Goal: Feedback & Contribution: Leave review/rating

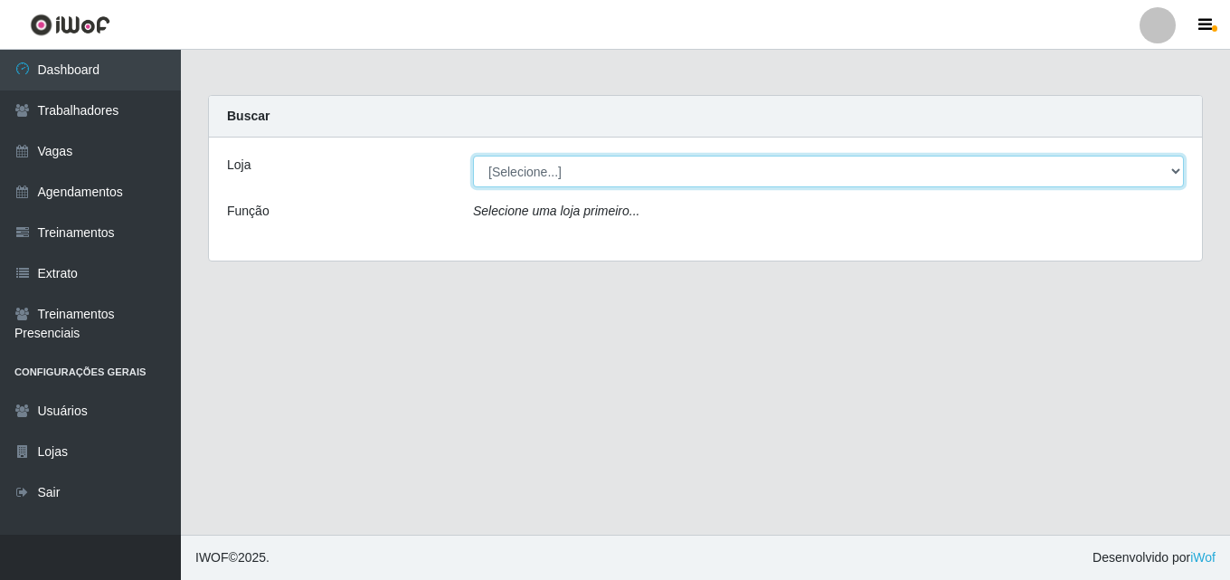
click at [524, 174] on select "[Selecione...] Chinatown Sushimi - [GEOGRAPHIC_DATA]" at bounding box center [828, 172] width 711 height 32
select select "357"
click at [473, 156] on select "[Selecione...] Chinatown Sushimi - [GEOGRAPHIC_DATA]" at bounding box center [828, 172] width 711 height 32
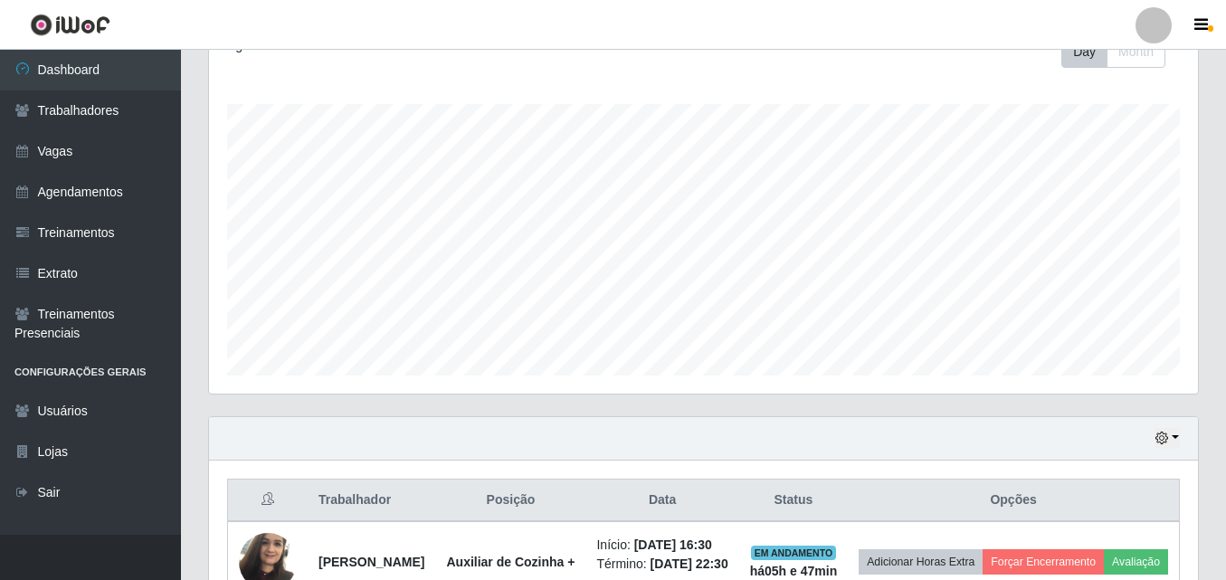
scroll to position [394, 0]
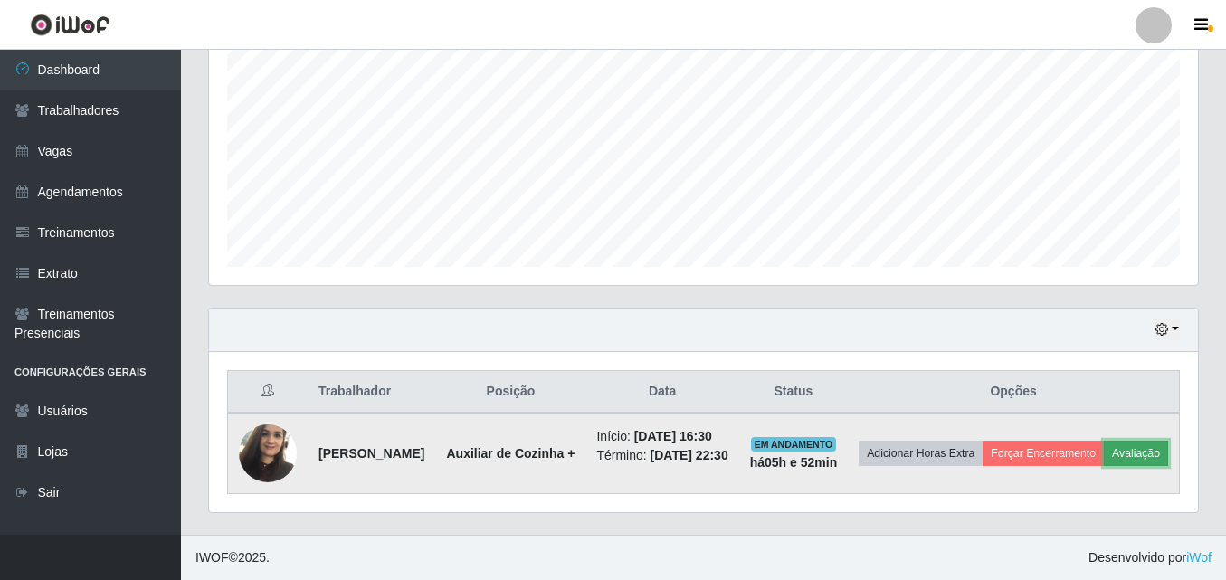
click at [1104, 450] on button "Avaliação" at bounding box center [1136, 453] width 64 height 25
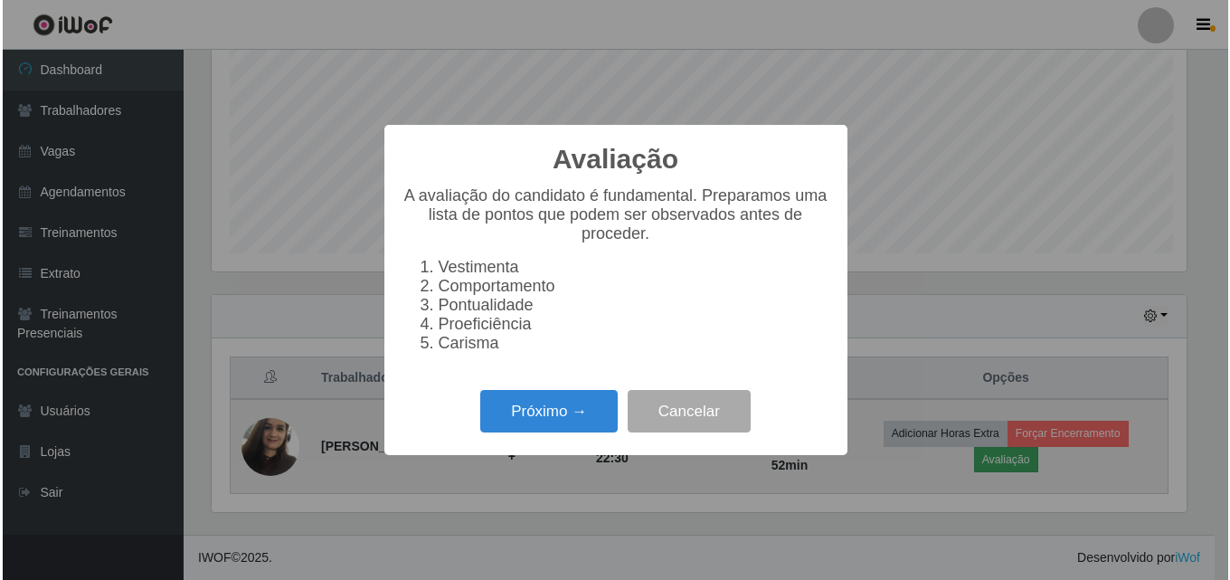
scroll to position [375, 980]
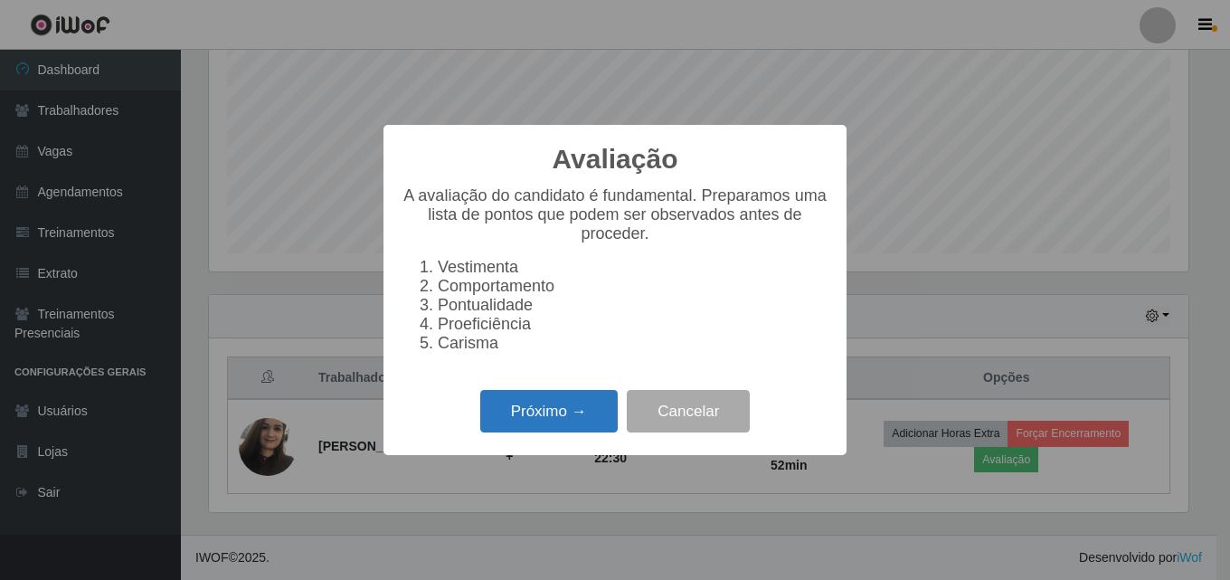
click at [536, 410] on button "Próximo →" at bounding box center [549, 411] width 138 height 43
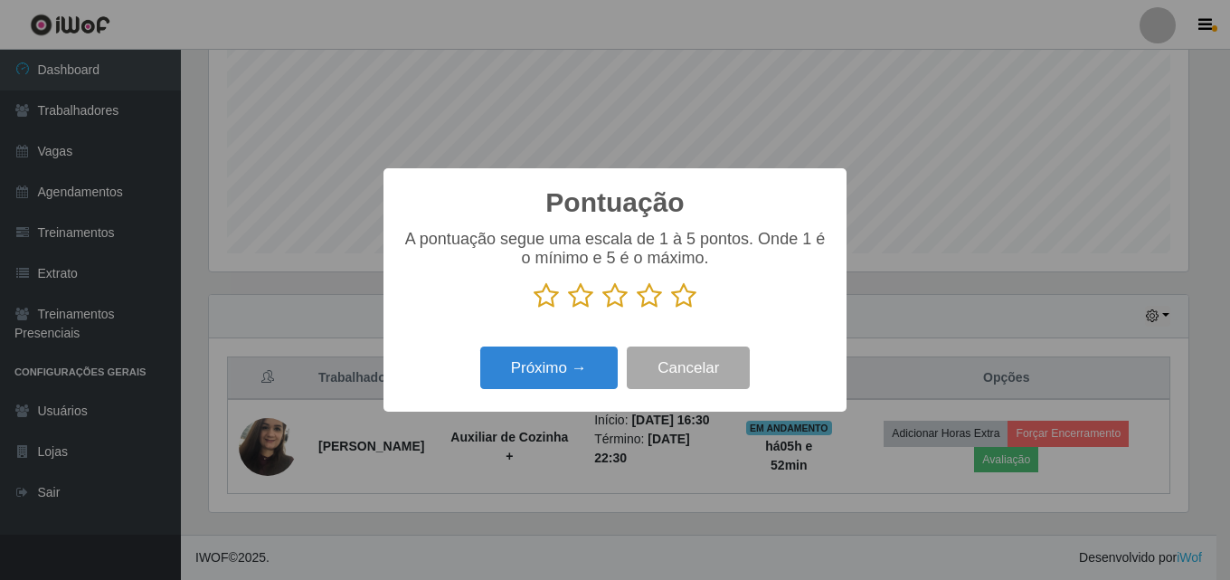
click at [685, 304] on icon at bounding box center [683, 295] width 25 height 27
click at [671, 309] on input "radio" at bounding box center [671, 309] width 0 height 0
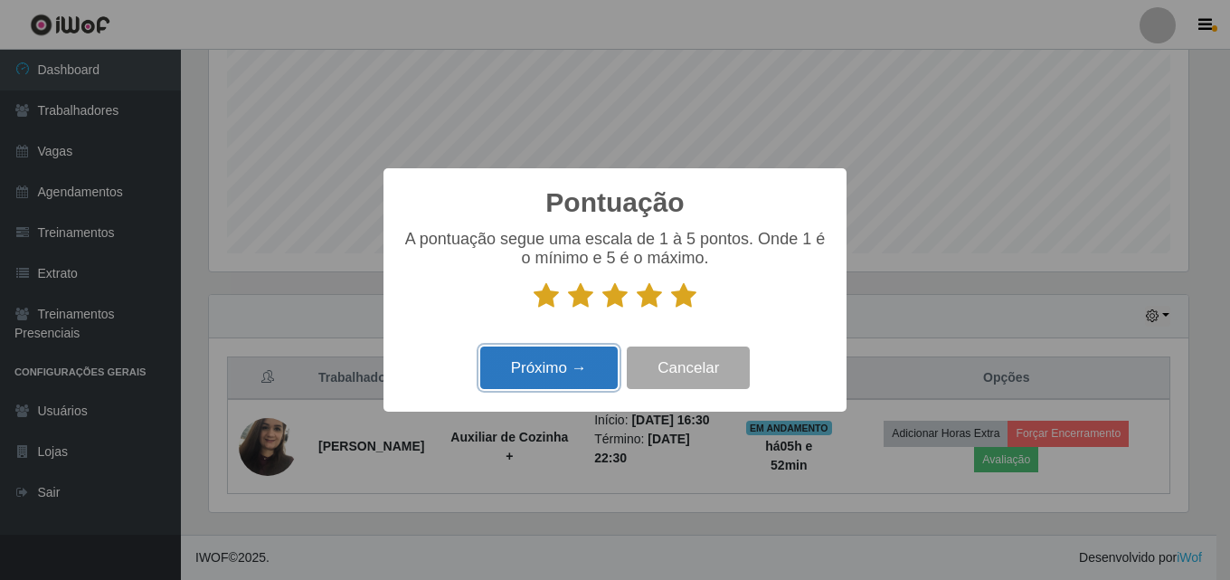
click at [556, 372] on button "Próximo →" at bounding box center [549, 368] width 138 height 43
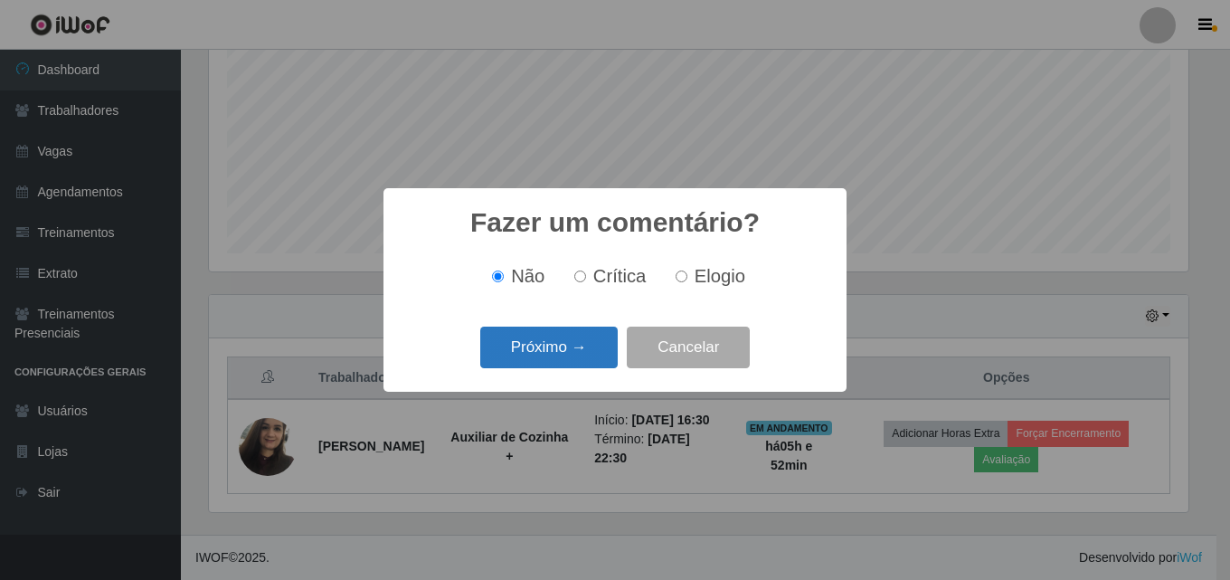
click at [545, 348] on button "Próximo →" at bounding box center [549, 348] width 138 height 43
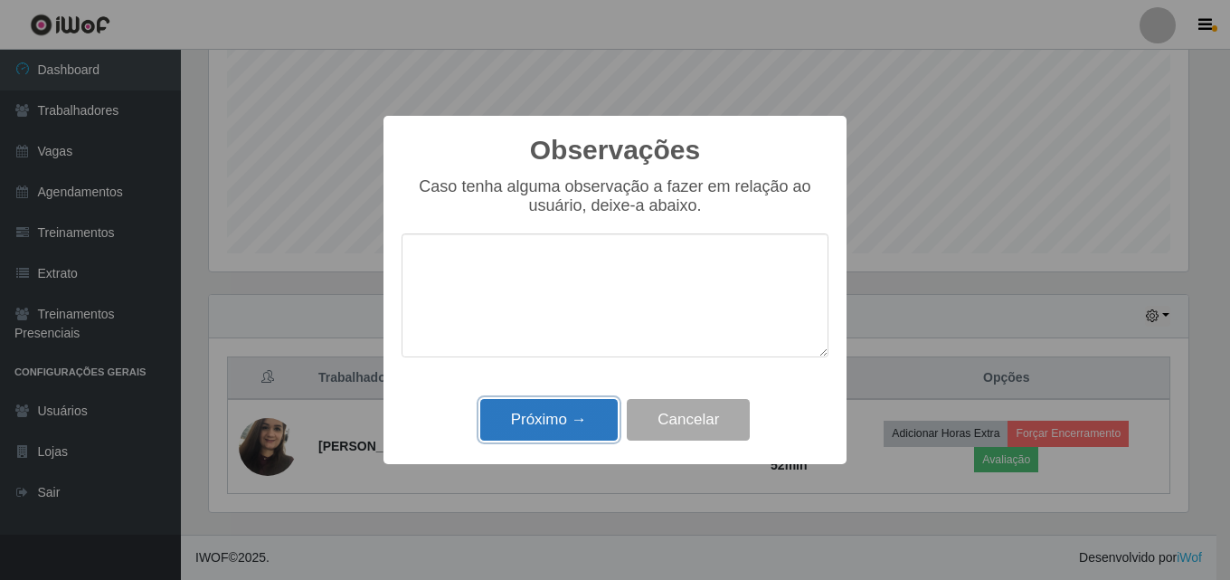
click at [546, 422] on button "Próximo →" at bounding box center [549, 420] width 138 height 43
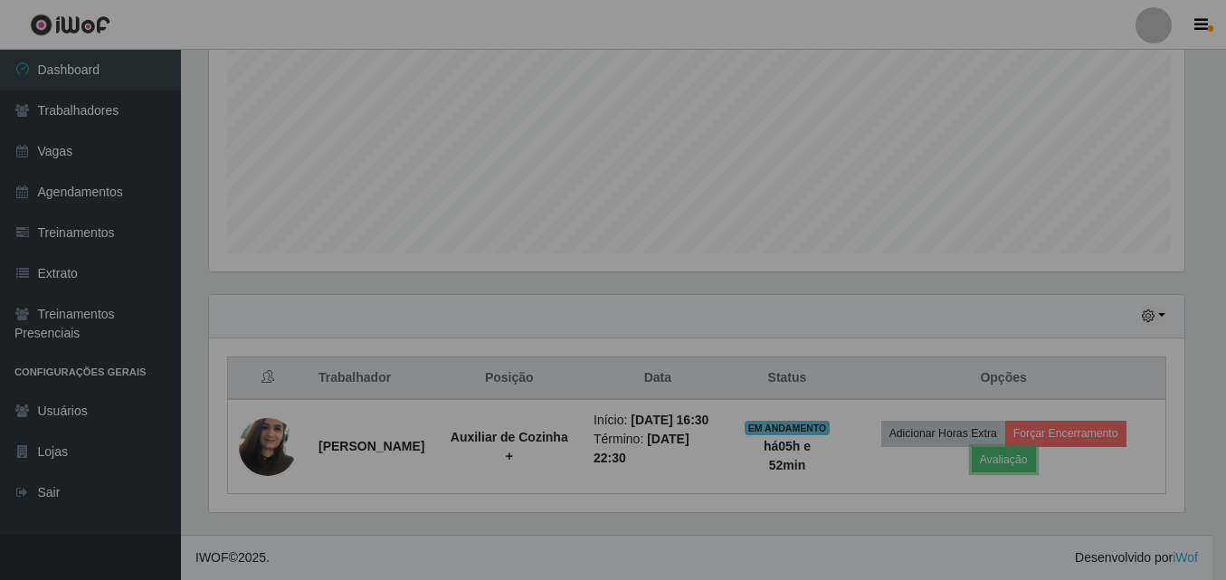
scroll to position [375, 989]
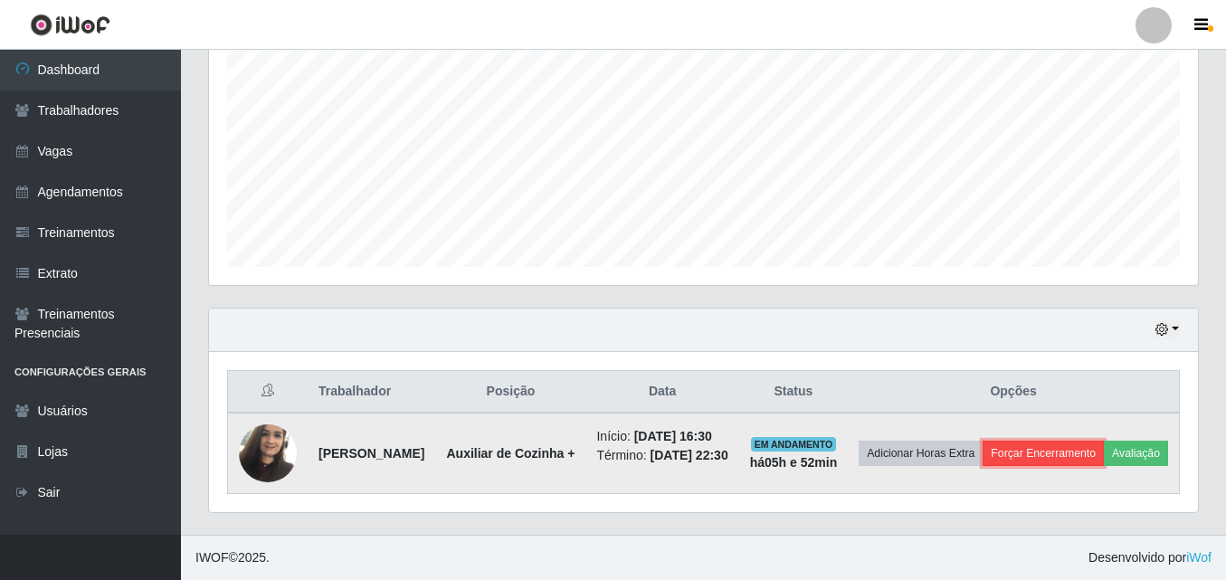
click at [1104, 441] on button "Forçar Encerramento" at bounding box center [1043, 453] width 121 height 25
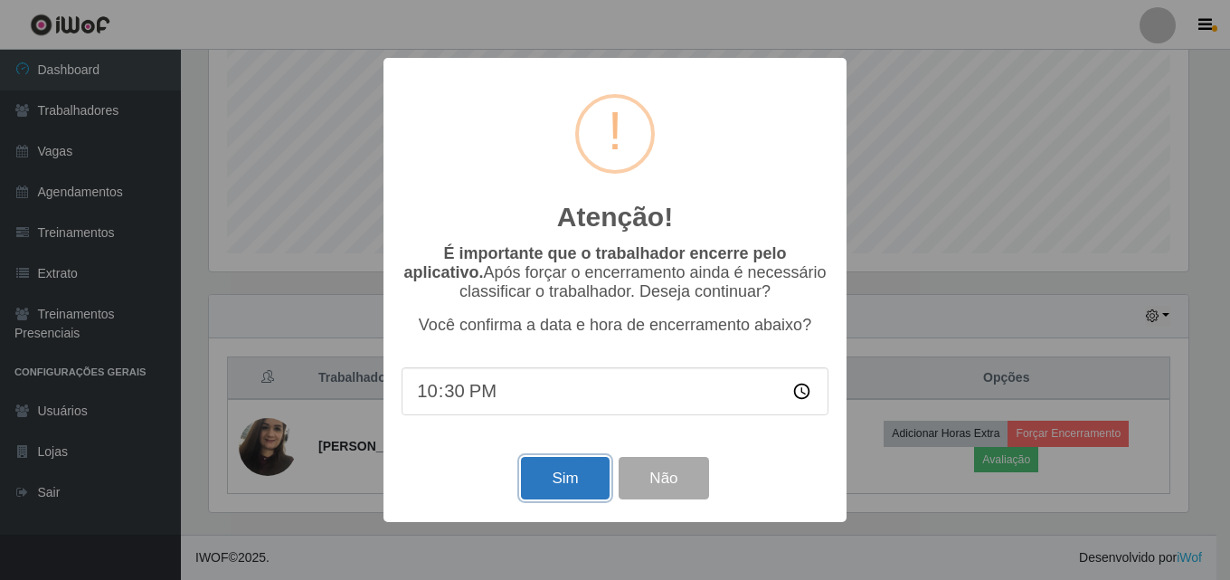
click at [563, 484] on button "Sim" at bounding box center [565, 478] width 88 height 43
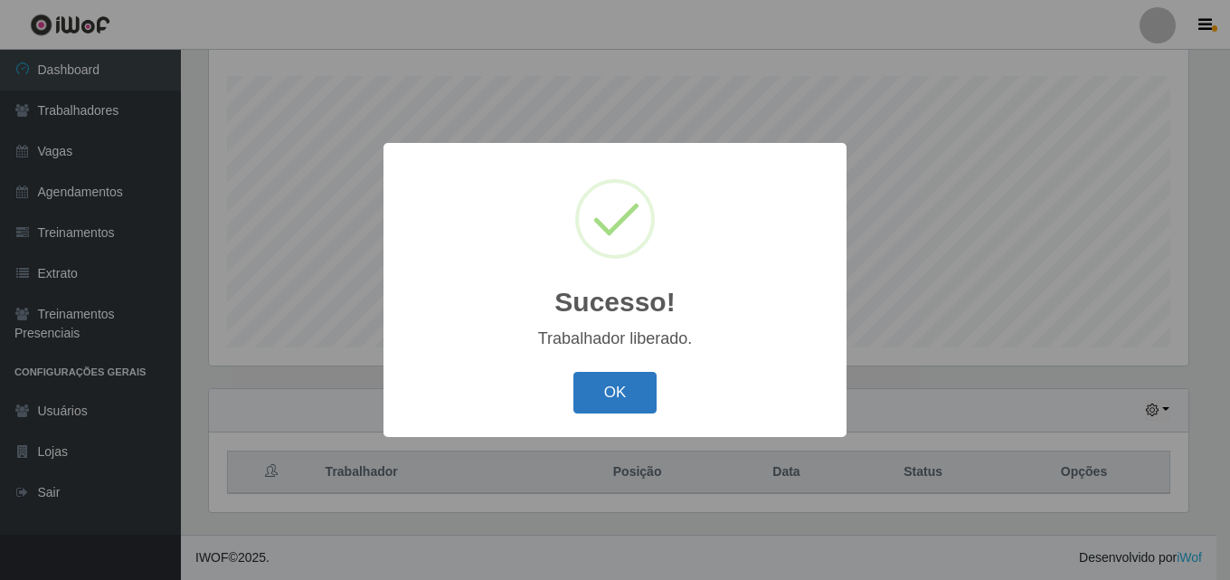
click at [610, 397] on button "OK" at bounding box center [616, 393] width 84 height 43
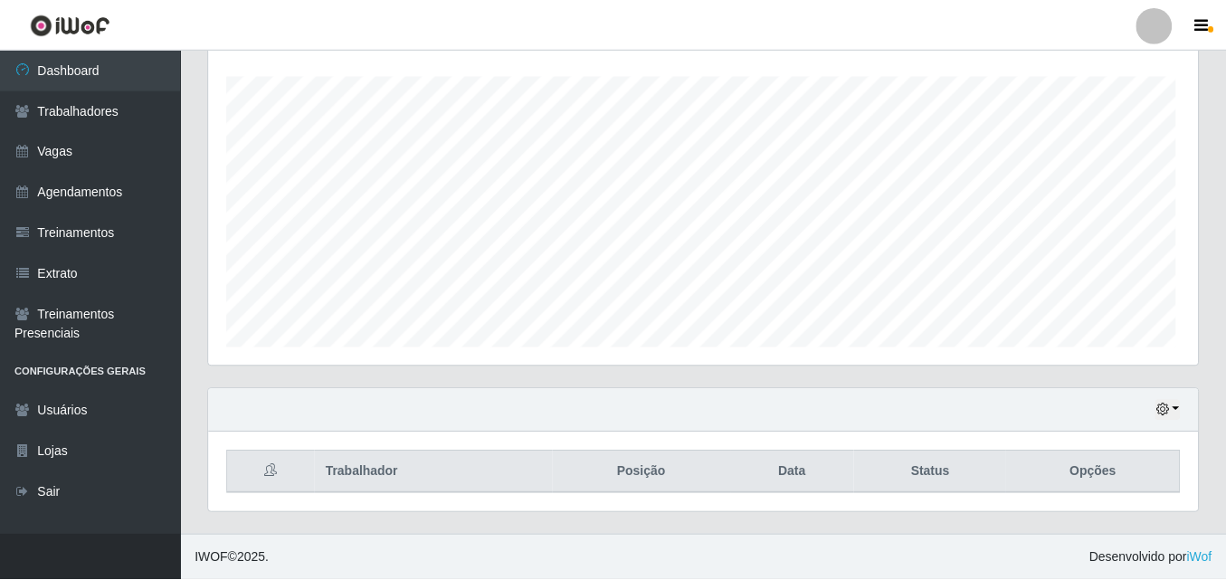
scroll to position [375, 989]
